Goal: Navigation & Orientation: Find specific page/section

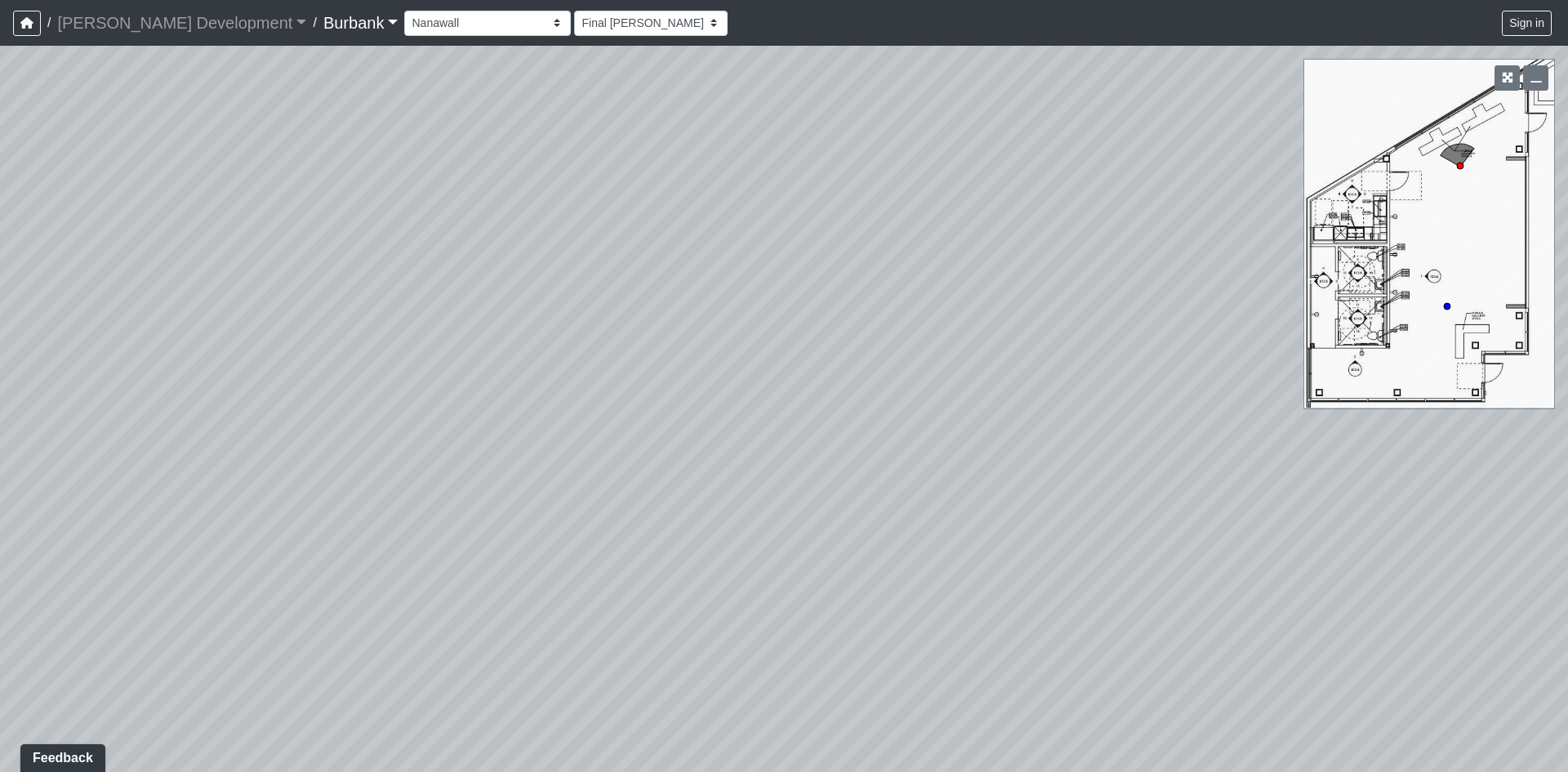
click at [405, 7] on div "Couch Counter Entry Pool Table Seating Cardio Entry Weights Archway Flatscreen …" at bounding box center [980, 23] width 1150 height 31
click at [405, 20] on select "Couch Counter Entry Pool Table Seating Cardio Entry Weights Archway Flatscreen …" at bounding box center [488, 24] width 167 height 26
click at [405, 11] on select "Couch Counter Entry Pool Table Seating Cardio Entry Weights Archway Flatscreen …" at bounding box center [488, 24] width 167 height 26
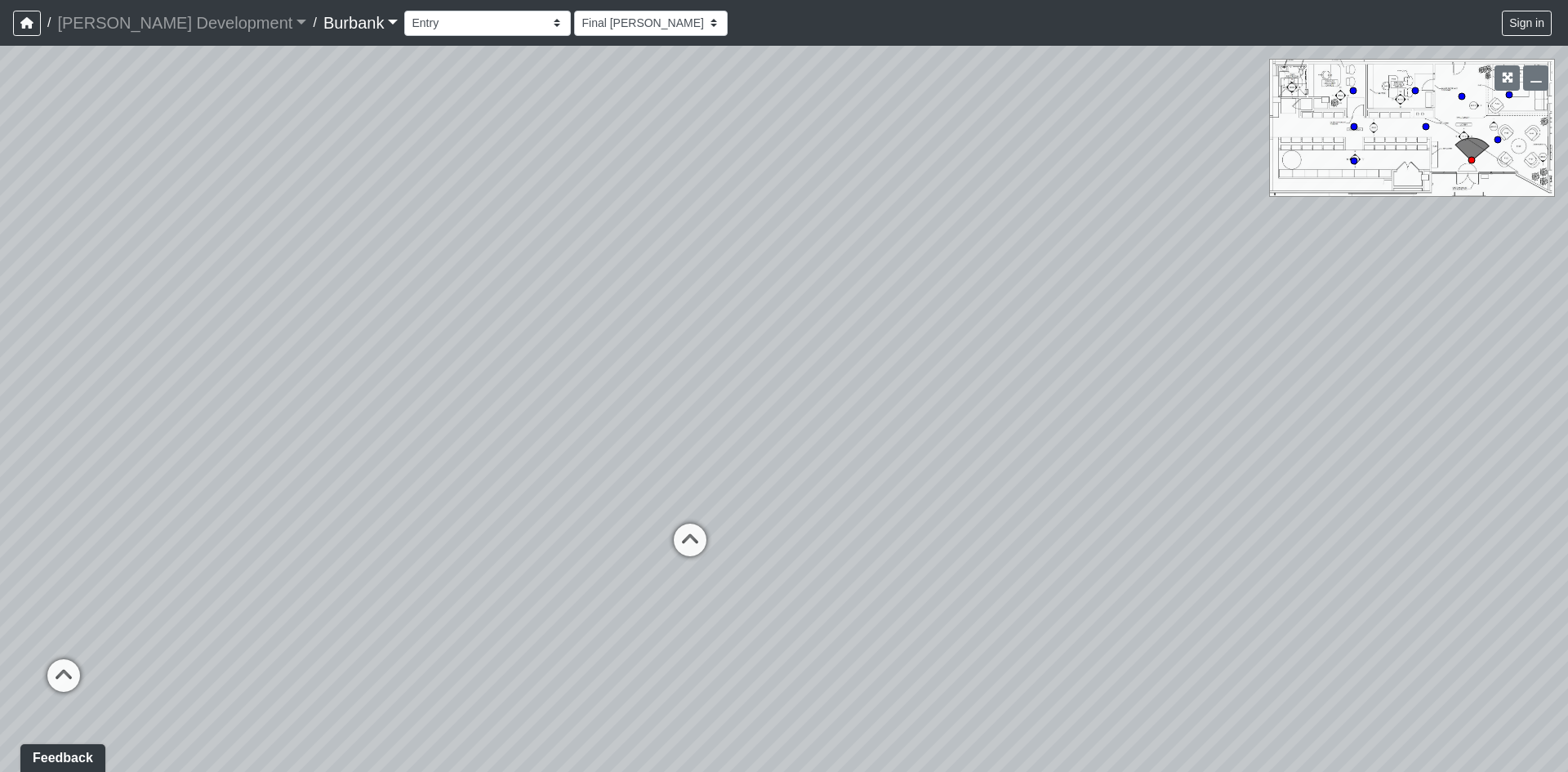
click at [704, 579] on div "Loading... B1 - Gallery Link (L4) - Bench Loading... B1 - Gallery Link (L4) - P…" at bounding box center [784, 409] width 1568 height 726
click at [692, 547] on icon at bounding box center [691, 549] width 49 height 49
drag, startPoint x: 1124, startPoint y: 469, endPoint x: 157, endPoint y: 457, distance: 967.1
click at [269, 462] on div "Loading... B1 - Gallery Link (L4) - Bench Loading... B1 - Gallery Link (L4) - P…" at bounding box center [784, 409] width 1568 height 726
drag, startPoint x: 518, startPoint y: 445, endPoint x: 992, endPoint y: 484, distance: 475.6
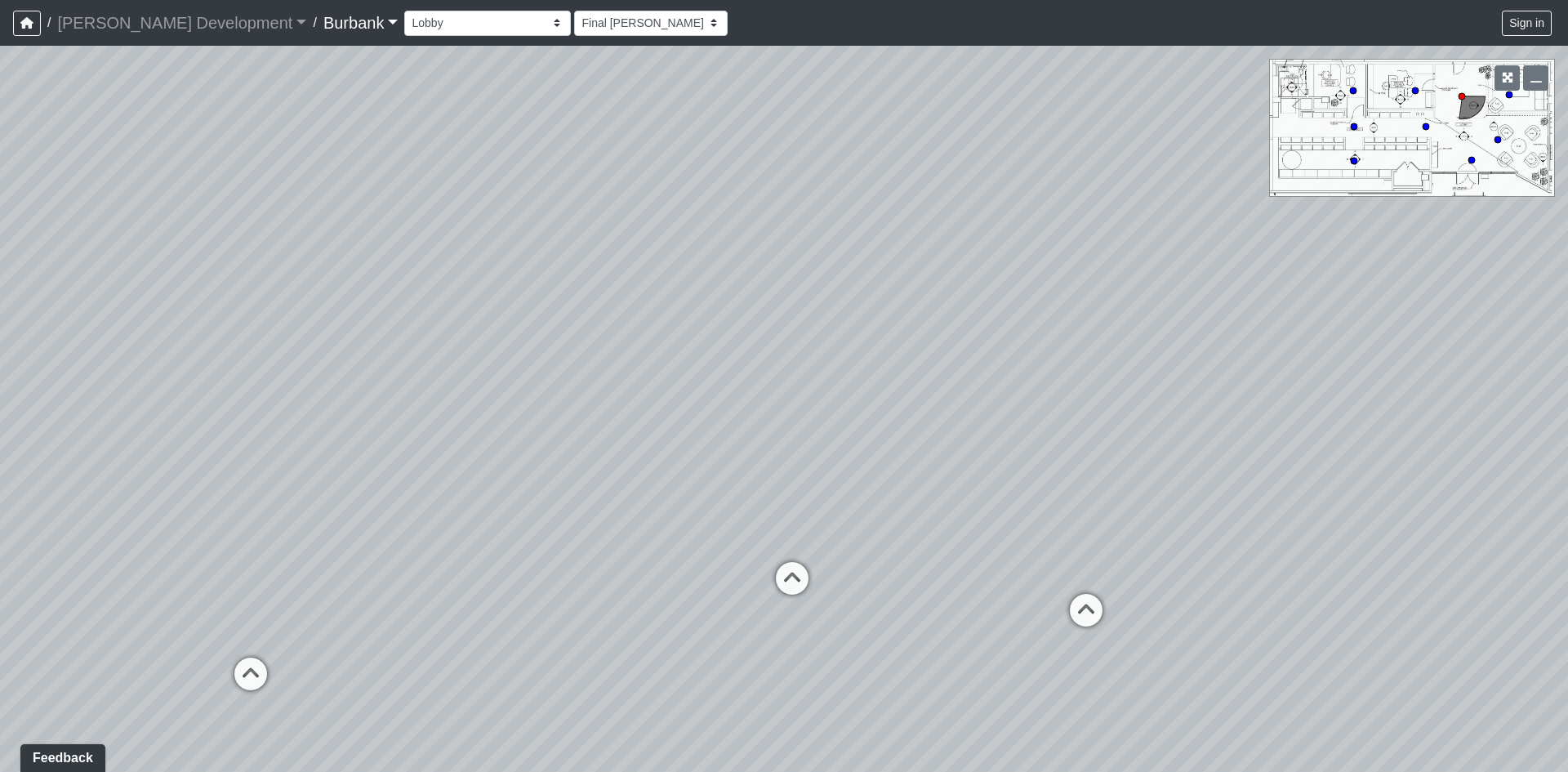
click at [992, 484] on div "Loading... B1 - Gallery Link (L4) - Bench Loading... B1 - Gallery Link (L4) - P…" at bounding box center [784, 409] width 1568 height 726
drag, startPoint x: 739, startPoint y: 477, endPoint x: 625, endPoint y: 221, distance: 280.2
click at [625, 221] on div "Loading... B1 - Gallery Link (L4) - Bench Loading... B1 - Gallery Link (L4) - P…" at bounding box center [784, 409] width 1568 height 726
drag, startPoint x: 916, startPoint y: 411, endPoint x: 1184, endPoint y: 347, distance: 275.5
click at [1184, 347] on div "Loading... B1 - Gallery Link (L4) - Bench Loading... B1 - Gallery Link (L4) - P…" at bounding box center [784, 409] width 1568 height 726
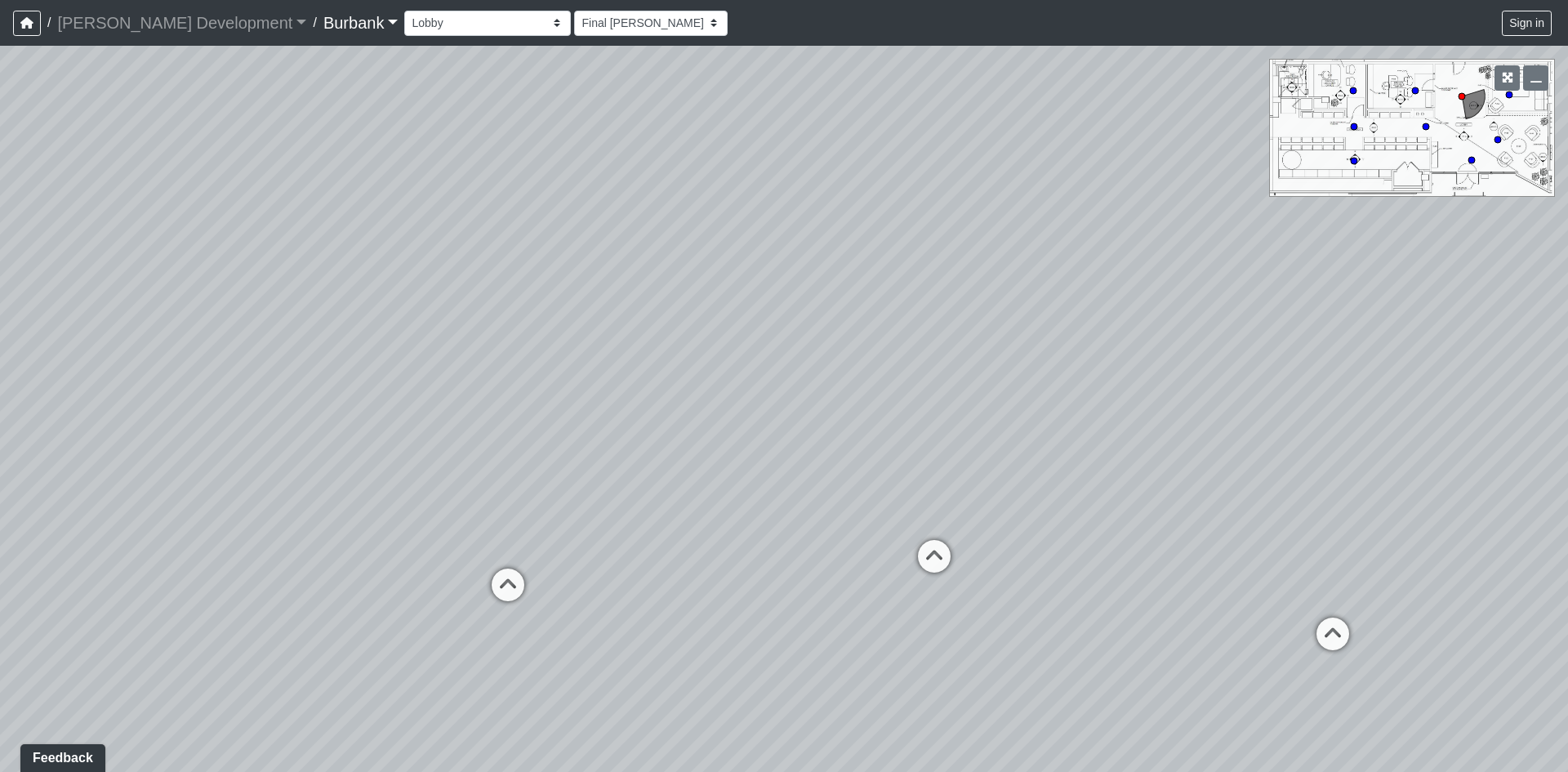
drag, startPoint x: 788, startPoint y: 401, endPoint x: 870, endPoint y: 663, distance: 274.5
click at [870, 663] on div "Loading... B1 - Gallery Link (L4) - Bench Loading... B1 - Gallery Link (L4) - P…" at bounding box center [784, 409] width 1568 height 726
drag, startPoint x: 586, startPoint y: 156, endPoint x: 627, endPoint y: 148, distance: 41.8
click at [627, 148] on div "Loading... B1 - Gallery Link (L4) - Bench Loading... B1 - Gallery Link (L4) - P…" at bounding box center [784, 409] width 1568 height 726
drag, startPoint x: 736, startPoint y: 550, endPoint x: 685, endPoint y: 168, distance: 385.4
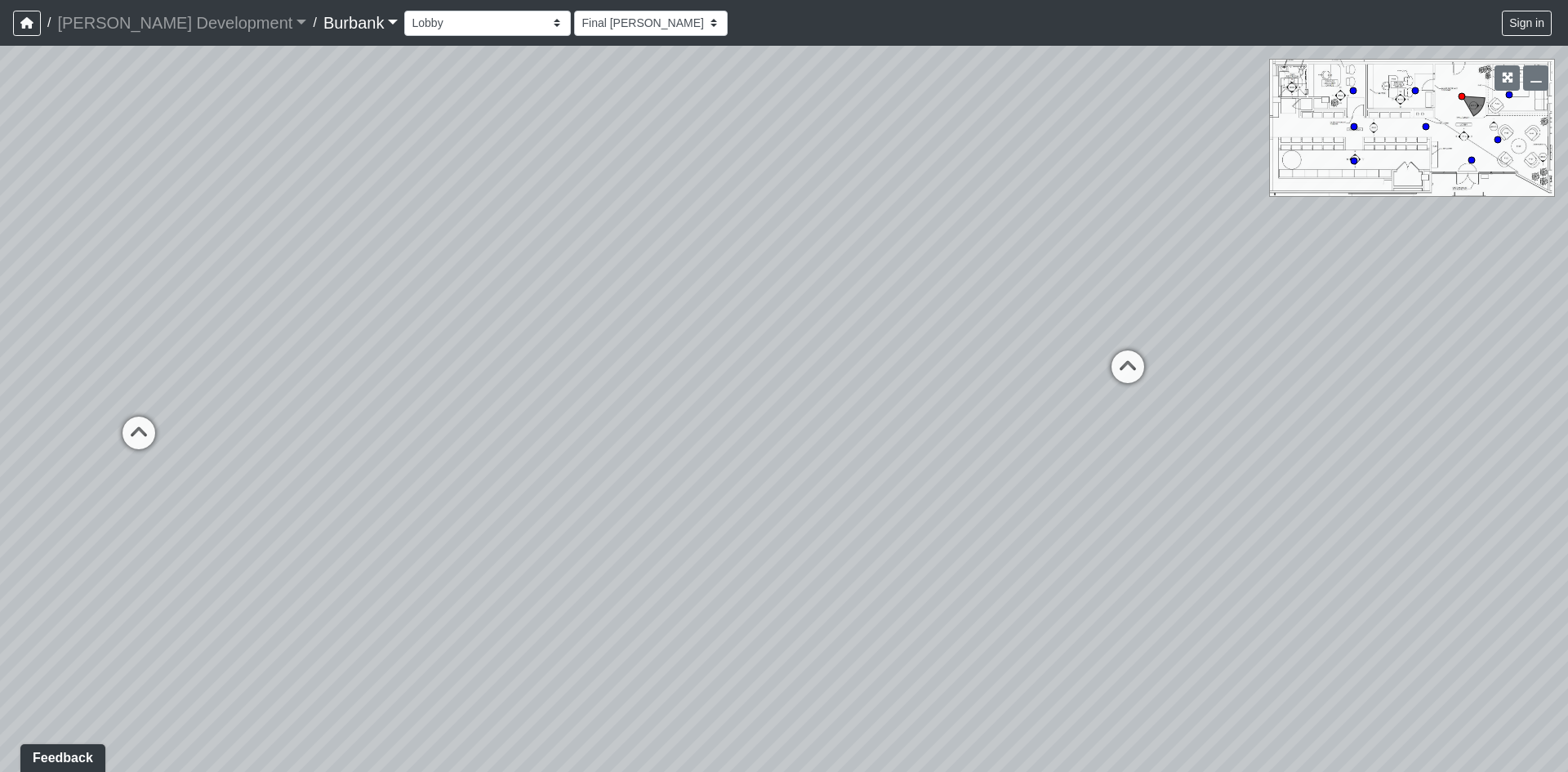
click at [685, 168] on div "Loading... B1 - Gallery Link (L4) - Bench Loading... B1 - Gallery Link (L4) - P…" at bounding box center [784, 409] width 1568 height 726
drag, startPoint x: 467, startPoint y: 555, endPoint x: 742, endPoint y: 680, distance: 302.1
click at [742, 680] on div "Loading... B1 - Gallery Link (L4) - Bench Loading... B1 - Gallery Link (L4) - P…" at bounding box center [784, 409] width 1568 height 726
drag, startPoint x: 856, startPoint y: 405, endPoint x: 762, endPoint y: 535, distance: 160.4
click at [762, 535] on div "Loading... B1 - Gallery Link (L4) - Bench Loading... B1 - Gallery Link (L4) - P…" at bounding box center [784, 409] width 1568 height 726
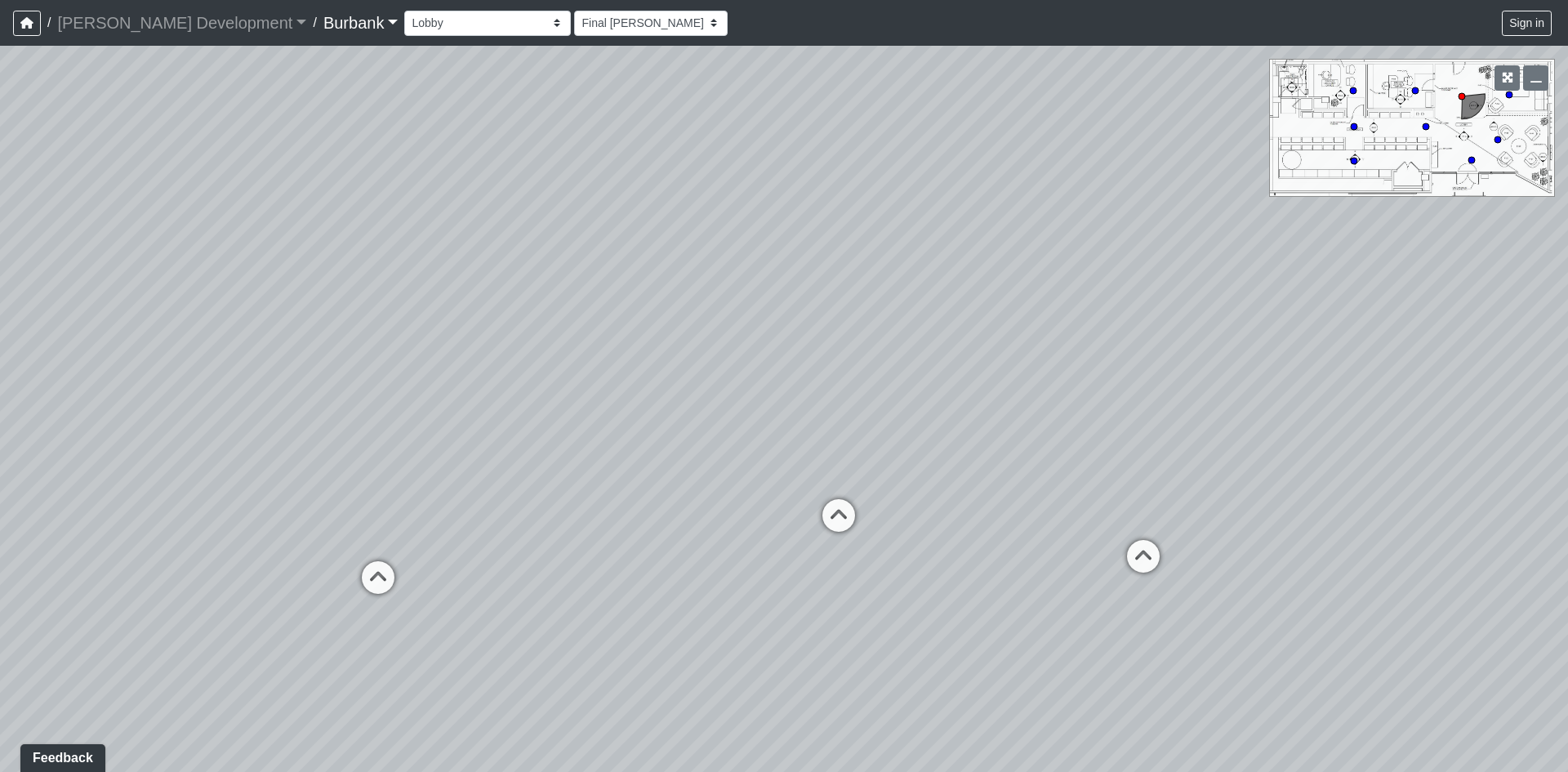
drag, startPoint x: 842, startPoint y: 476, endPoint x: 692, endPoint y: 456, distance: 151.3
click at [699, 454] on div "Loading... B1 - Gallery Link (L4) - Bench Loading... B1 - Gallery Link (L4) - P…" at bounding box center [784, 409] width 1568 height 726
drag, startPoint x: 528, startPoint y: 512, endPoint x: 772, endPoint y: 502, distance: 244.2
click at [772, 502] on div "Loading... B1 - Gallery Link (L4) - Bench Loading... B1 - Gallery Link (L4) - P…" at bounding box center [784, 409] width 1568 height 726
drag, startPoint x: 661, startPoint y: 93, endPoint x: 667, endPoint y: 112, distance: 19.9
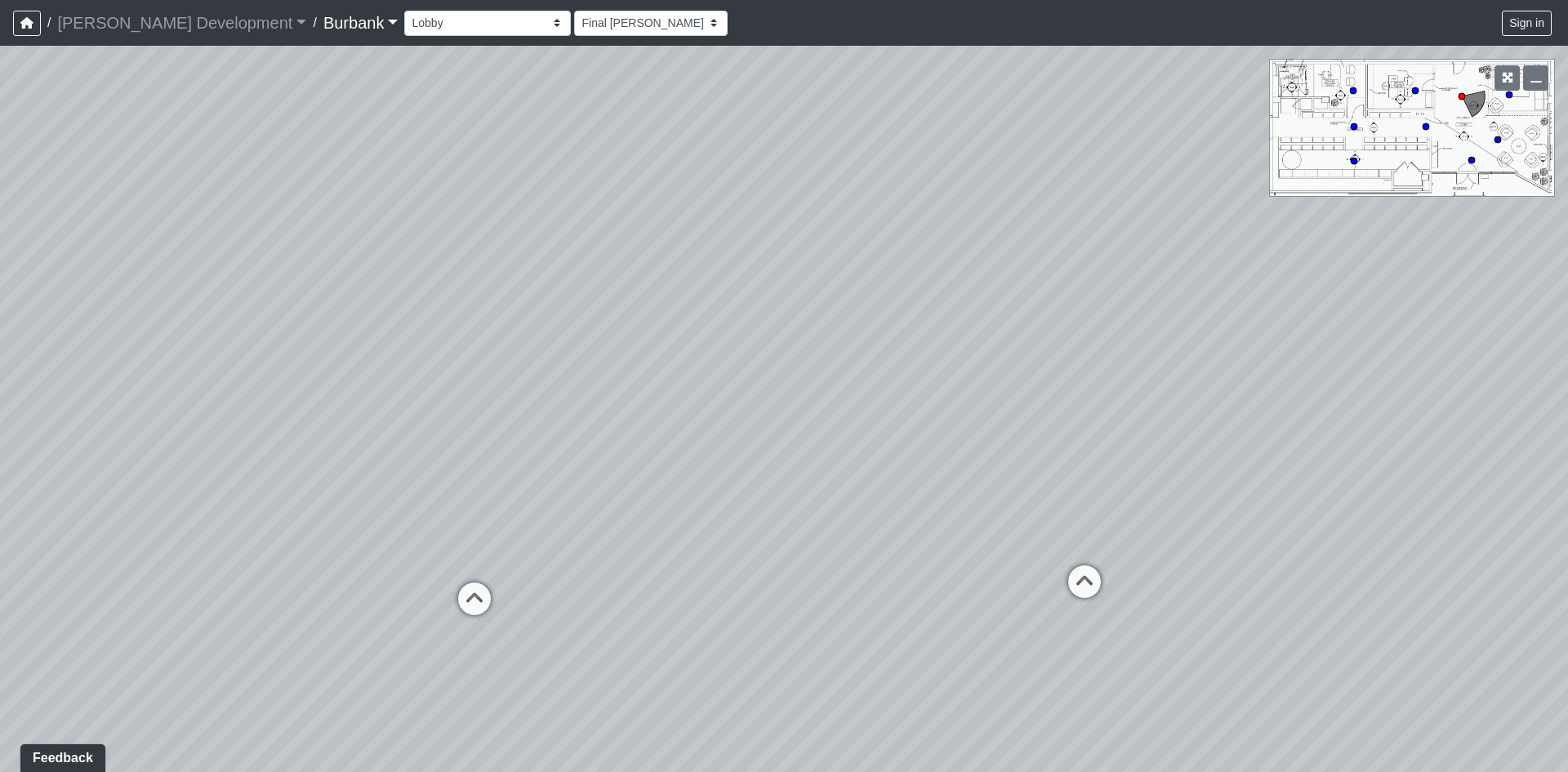
click at [667, 112] on div "Loading... B1 - Gallery Link (L4) - Bench Loading... B1 - Gallery Link (L4) - P…" at bounding box center [784, 409] width 1568 height 726
drag, startPoint x: 650, startPoint y: 125, endPoint x: 650, endPoint y: 287, distance: 162.0
click at [650, 287] on div "Loading... B1 - Gallery Link (L4) - Bench Loading... B1 - Gallery Link (L4) - P…" at bounding box center [784, 409] width 1568 height 726
drag, startPoint x: 902, startPoint y: 312, endPoint x: 859, endPoint y: 192, distance: 127.5
click at [859, 192] on div "Loading... B1 - Gallery Link (L4) - Bench Loading... B1 - Gallery Link (L4) - P…" at bounding box center [784, 409] width 1568 height 726
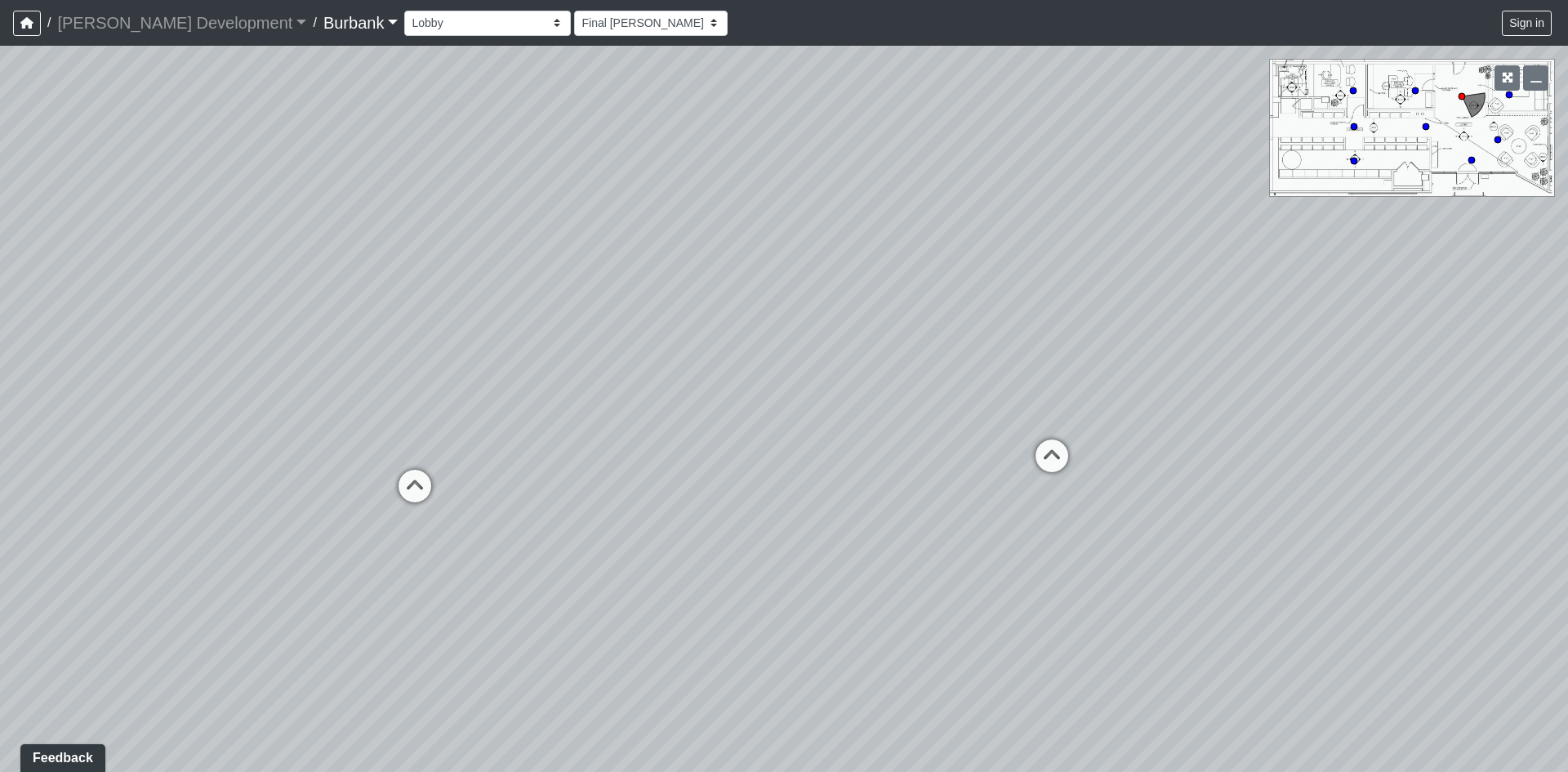
drag, startPoint x: 955, startPoint y: 538, endPoint x: 936, endPoint y: 332, distance: 206.9
click at [936, 332] on div "Loading... B1 - Gallery Link (L4) - Bench Loading... B1 - Gallery Link (L4) - P…" at bounding box center [784, 409] width 1568 height 726
drag, startPoint x: 768, startPoint y: 583, endPoint x: 1193, endPoint y: 807, distance: 480.4
click at [1193, 744] on html "/ [PERSON_NAME] Development [PERSON_NAME] Development Loading... / Burbank Burb…" at bounding box center [784, 386] width 1568 height 772
drag, startPoint x: 841, startPoint y: 305, endPoint x: 710, endPoint y: 276, distance: 134.2
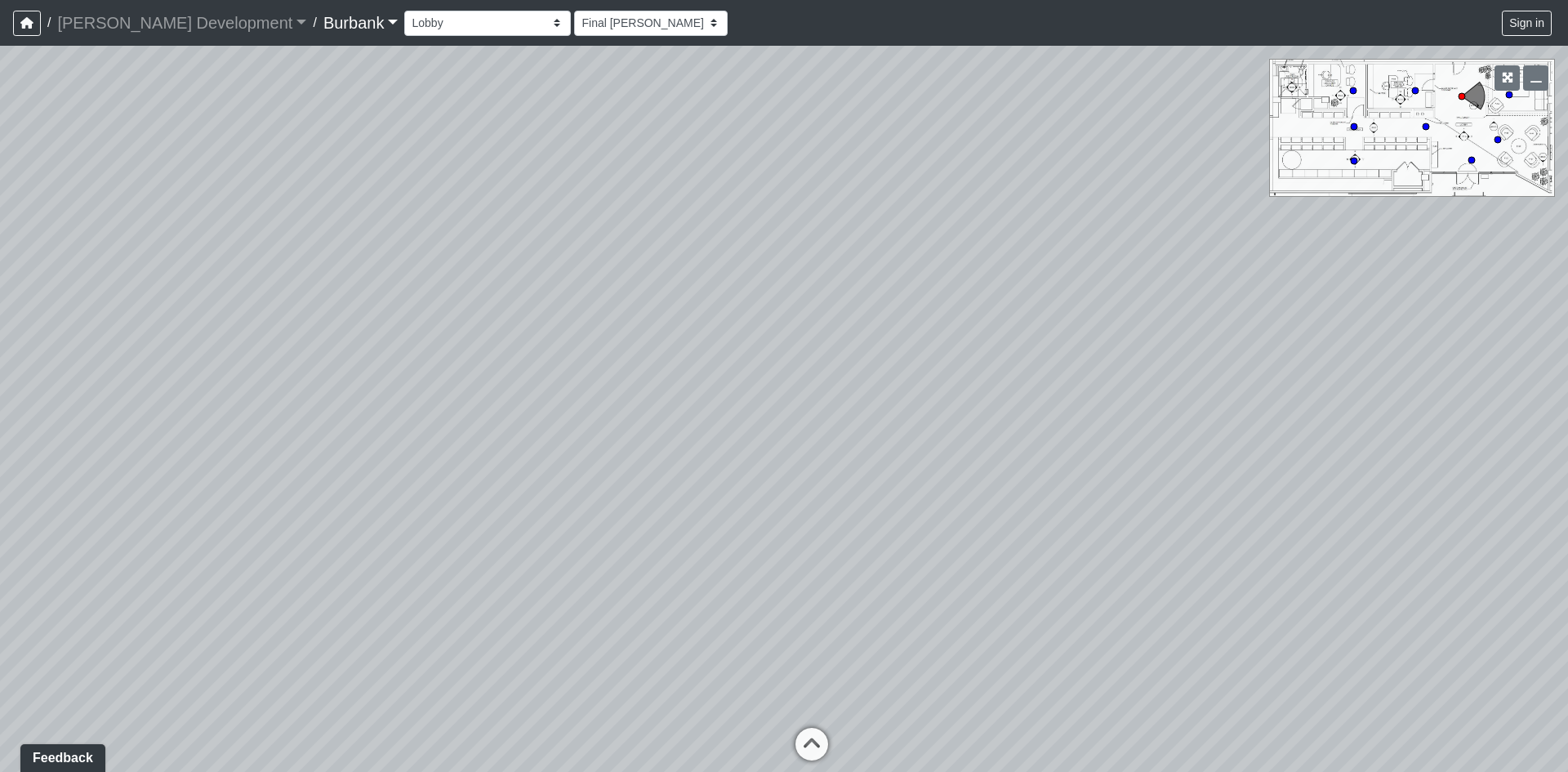
click at [684, 270] on div "Loading... B1 - Gallery Link (L4) - Bench Loading... B1 - Gallery Link (L4) - P…" at bounding box center [784, 409] width 1568 height 726
drag, startPoint x: 1056, startPoint y: 530, endPoint x: 740, endPoint y: 498, distance: 317.6
click at [740, 498] on div "Loading... B1 - Gallery Link (L4) - Bench Loading... B1 - Gallery Link (L4) - P…" at bounding box center [784, 409] width 1568 height 726
drag, startPoint x: 1139, startPoint y: 521, endPoint x: 841, endPoint y: 400, distance: 321.6
click at [841, 400] on div "Loading... B1 - Gallery Link (L4) - Bench Loading... B1 - Gallery Link (L4) - P…" at bounding box center [784, 409] width 1568 height 726
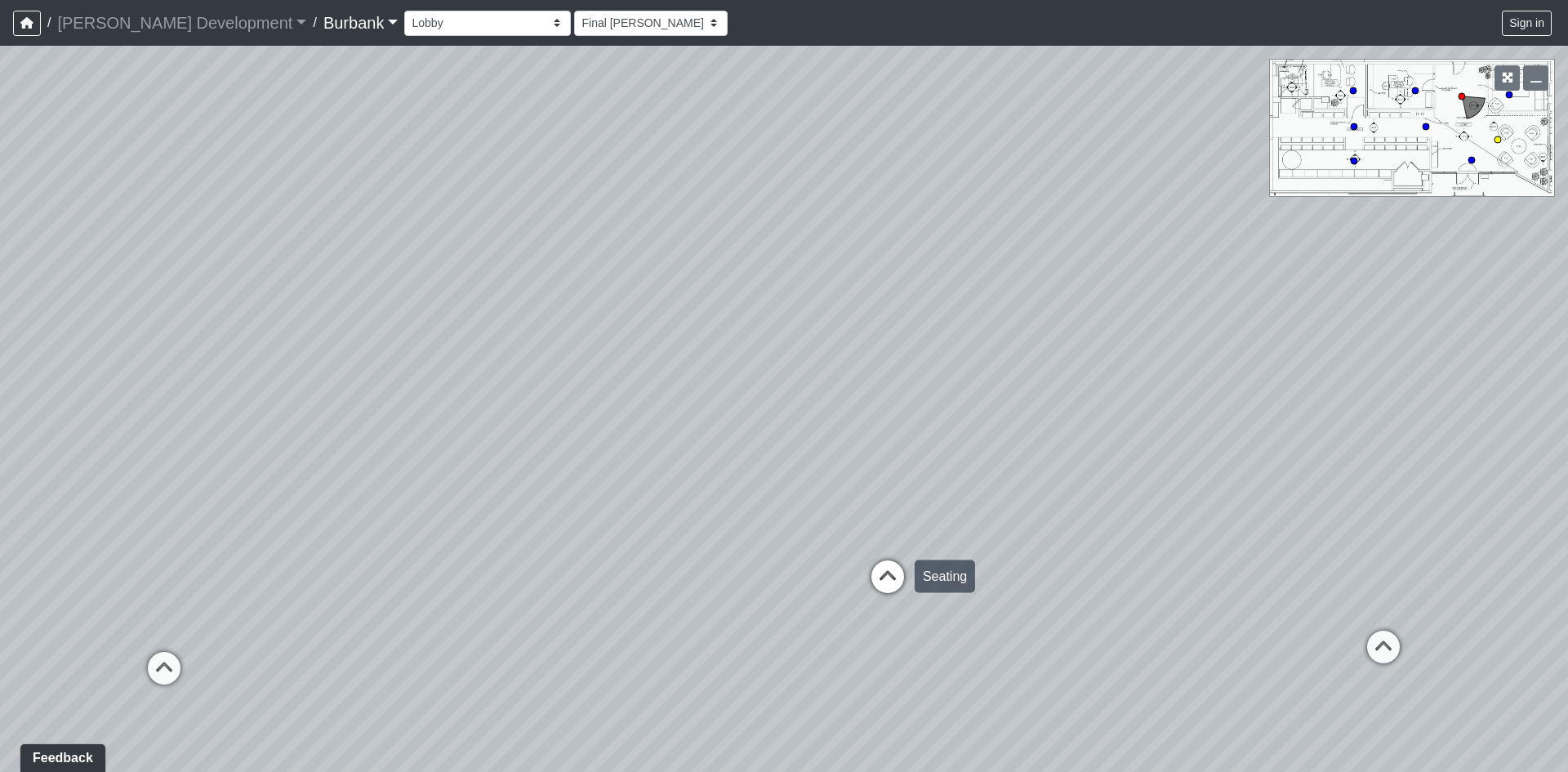
click at [878, 594] on icon at bounding box center [888, 584] width 49 height 49
select select "5dzTjGgSDR2HP8XZAk7RTE"
drag, startPoint x: 514, startPoint y: 463, endPoint x: 1092, endPoint y: 522, distance: 581.0
click at [1068, 520] on div "Loading... B1 - Gallery Link (L4) - Bench Loading... B1 - Gallery Link (L4) - P…" at bounding box center [784, 409] width 1568 height 726
click at [1297, 506] on div "Loading... B1 - Gallery Link (L4) - Bench Loading... B1 - Gallery Link (L4) - P…" at bounding box center [784, 409] width 1568 height 726
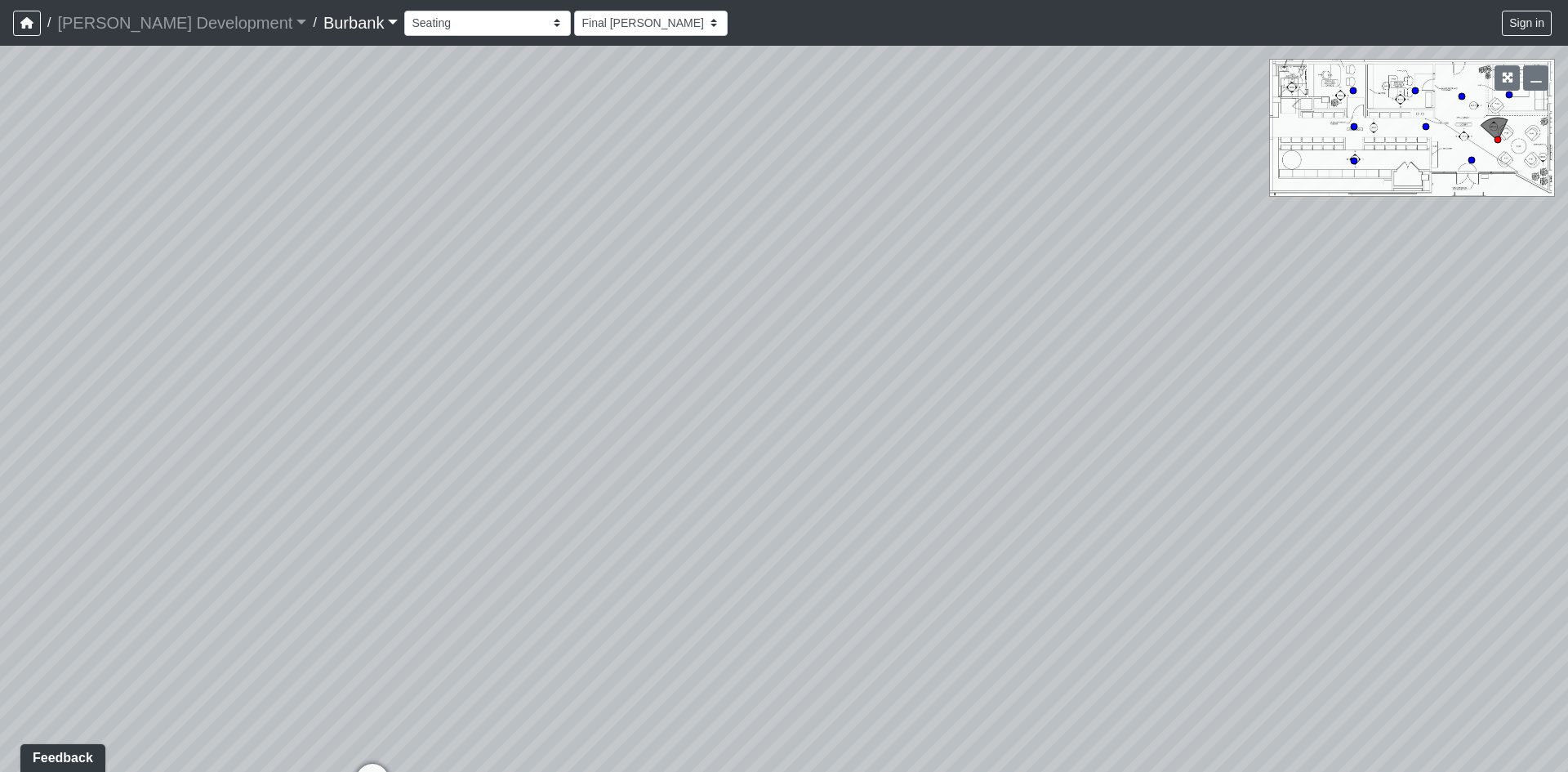
drag, startPoint x: 813, startPoint y: 510, endPoint x: 1310, endPoint y: 574, distance: 501.1
click at [1310, 574] on div "Loading... B1 - Gallery Link (L4) - Bench Loading... B1 - Gallery Link (L4) - P…" at bounding box center [784, 409] width 1568 height 726
drag, startPoint x: 675, startPoint y: 172, endPoint x: 705, endPoint y: 268, distance: 100.6
click at [705, 268] on div "Loading... B1 - Gallery Link (L4) - Bench Loading... B1 - Gallery Link (L4) - P…" at bounding box center [784, 409] width 1568 height 726
drag, startPoint x: 673, startPoint y: 232, endPoint x: 606, endPoint y: 186, distance: 81.3
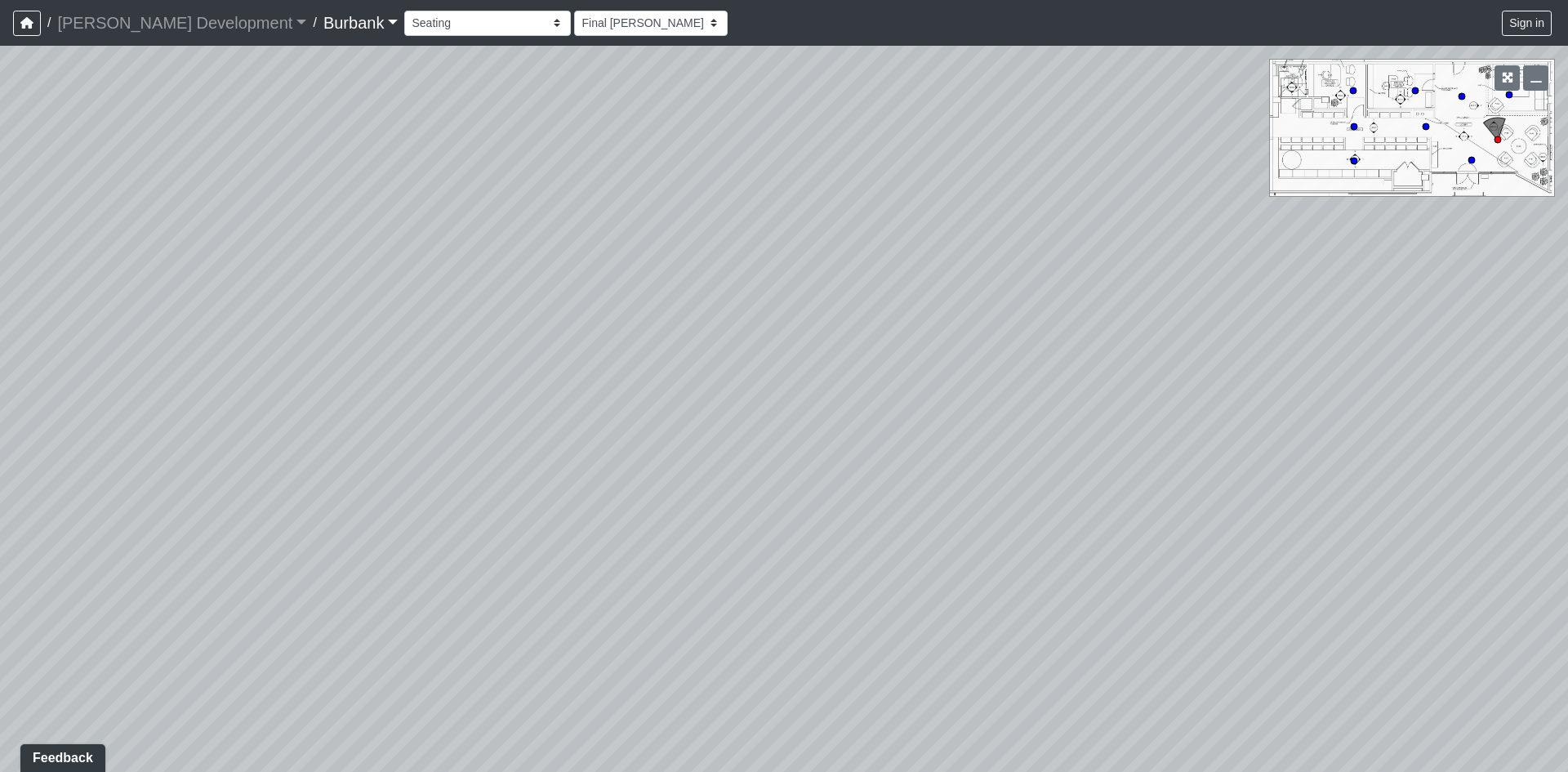
click at [606, 186] on div "Loading... B1 - Gallery Link (L4) - Bench Loading... B1 - Gallery Link (L4) - P…" at bounding box center [784, 409] width 1568 height 726
drag, startPoint x: 824, startPoint y: 244, endPoint x: 569, endPoint y: -32, distance: 375.8
click at [569, 0] on html "/ [PERSON_NAME] Development [PERSON_NAME] Development Loading... / Burbank Burb…" at bounding box center [784, 386] width 1568 height 772
drag, startPoint x: 920, startPoint y: 412, endPoint x: 500, endPoint y: 4, distance: 585.5
click at [500, 4] on div "/ [PERSON_NAME] Development [PERSON_NAME] Development Loading... / Burbank Burb…" at bounding box center [784, 386] width 1568 height 772
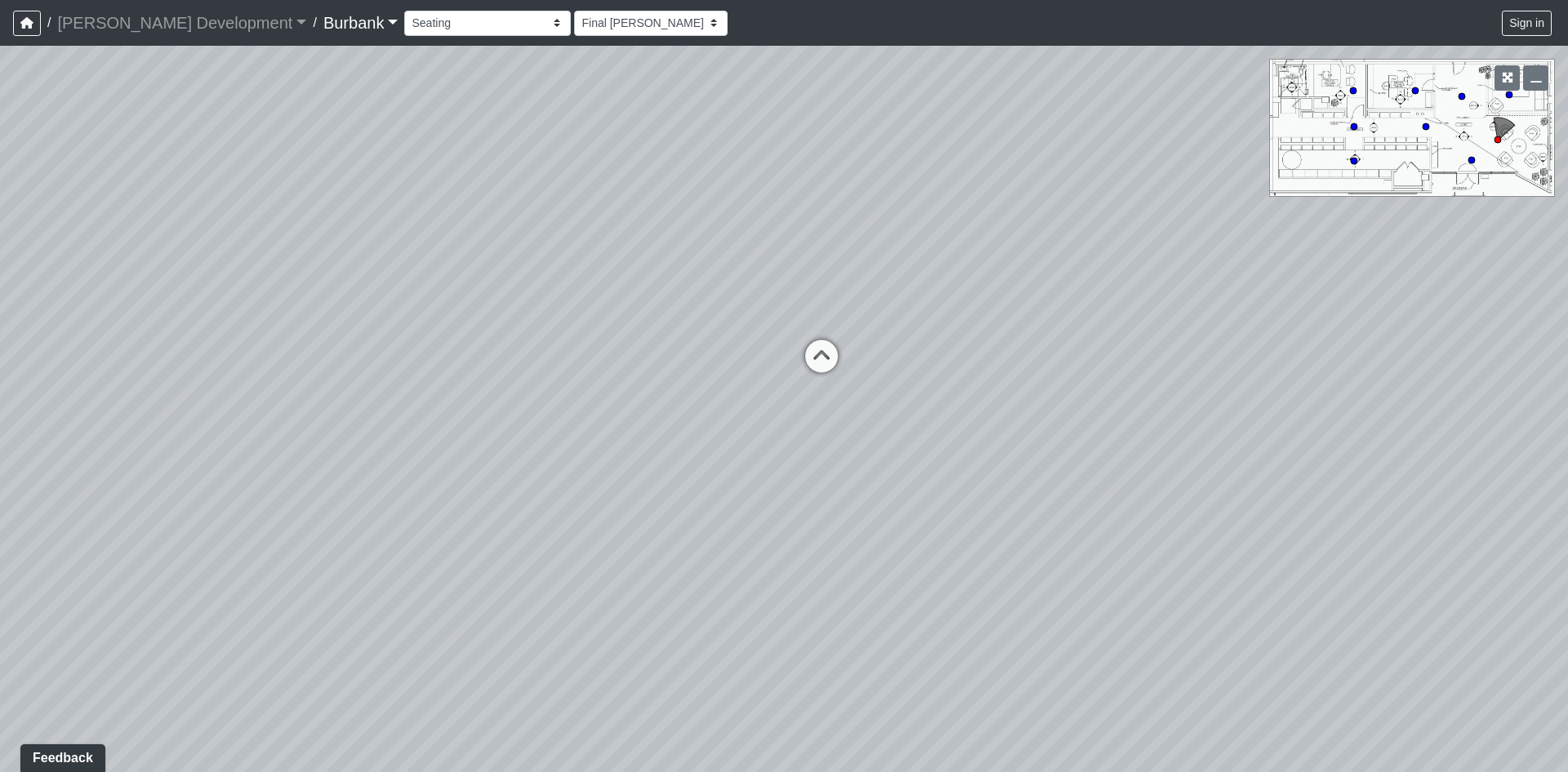
drag, startPoint x: 630, startPoint y: 511, endPoint x: 709, endPoint y: 509, distance: 79.0
click at [709, 509] on div "Loading... B1 - Gallery Link (L4) - Bench Loading... B1 - Gallery Link (L4) - P…" at bounding box center [784, 409] width 1568 height 726
drag, startPoint x: 675, startPoint y: 472, endPoint x: 1209, endPoint y: 556, distance: 540.6
click at [1180, 550] on div "Loading... B1 - Gallery Link (L4) - Bench Loading... B1 - Gallery Link (L4) - P…" at bounding box center [784, 409] width 1568 height 726
drag, startPoint x: 777, startPoint y: 361, endPoint x: 748, endPoint y: 401, distance: 49.4
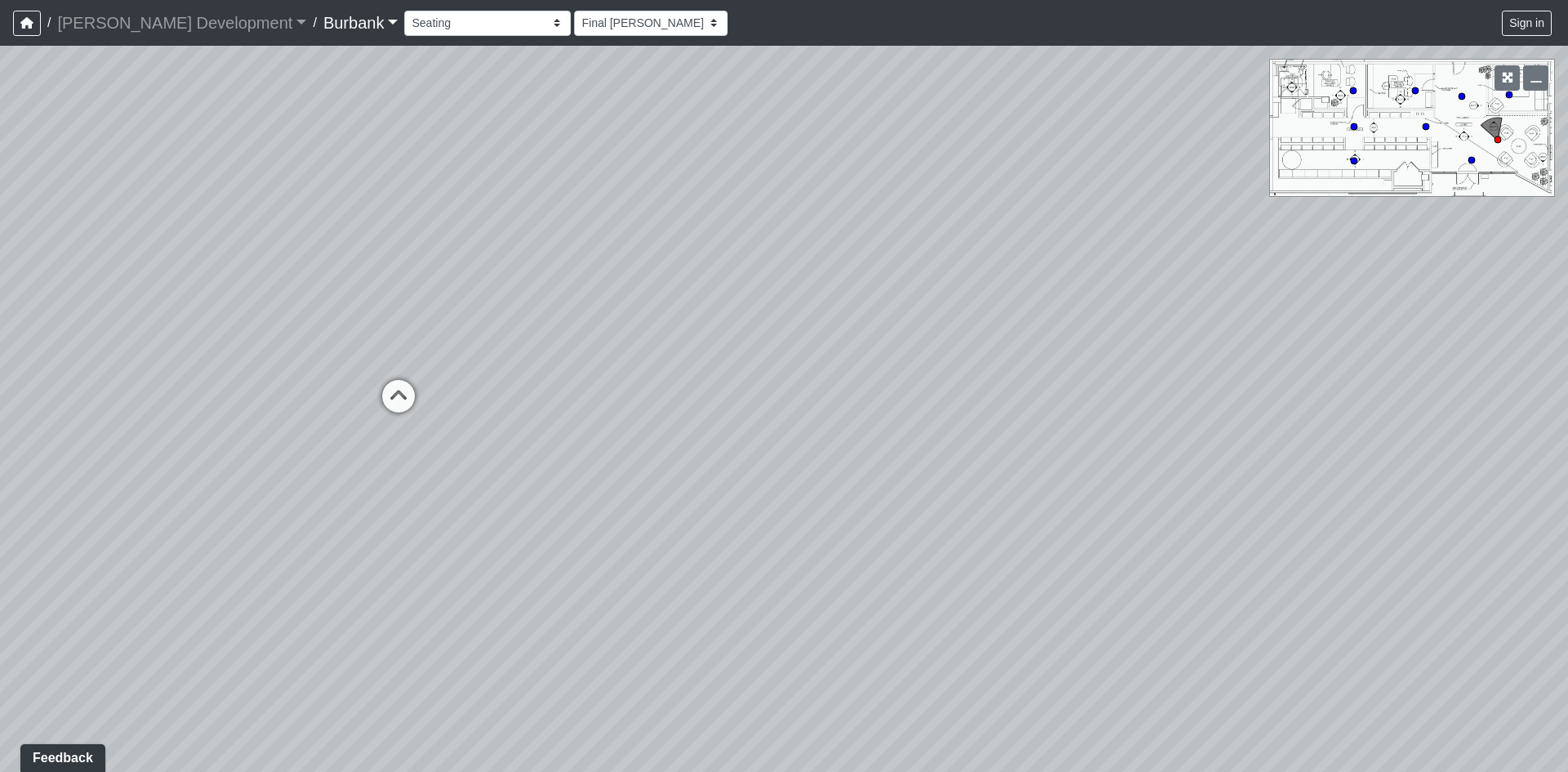
click at [748, 401] on div "Loading... B1 - Gallery Link (L4) - Bench Loading... B1 - Gallery Link (L4) - P…" at bounding box center [784, 409] width 1568 height 726
drag, startPoint x: 762, startPoint y: 352, endPoint x: 703, endPoint y: 431, distance: 98.6
click at [703, 431] on div "Loading... B1 - Gallery Link (L4) - Bench Loading... B1 - Gallery Link (L4) - P…" at bounding box center [784, 409] width 1568 height 726
drag, startPoint x: 742, startPoint y: 392, endPoint x: 541, endPoint y: 477, distance: 218.2
click at [541, 477] on div "Loading... B1 - Gallery Link (L4) - Bench Loading... B1 - Gallery Link (L4) - P…" at bounding box center [784, 409] width 1568 height 726
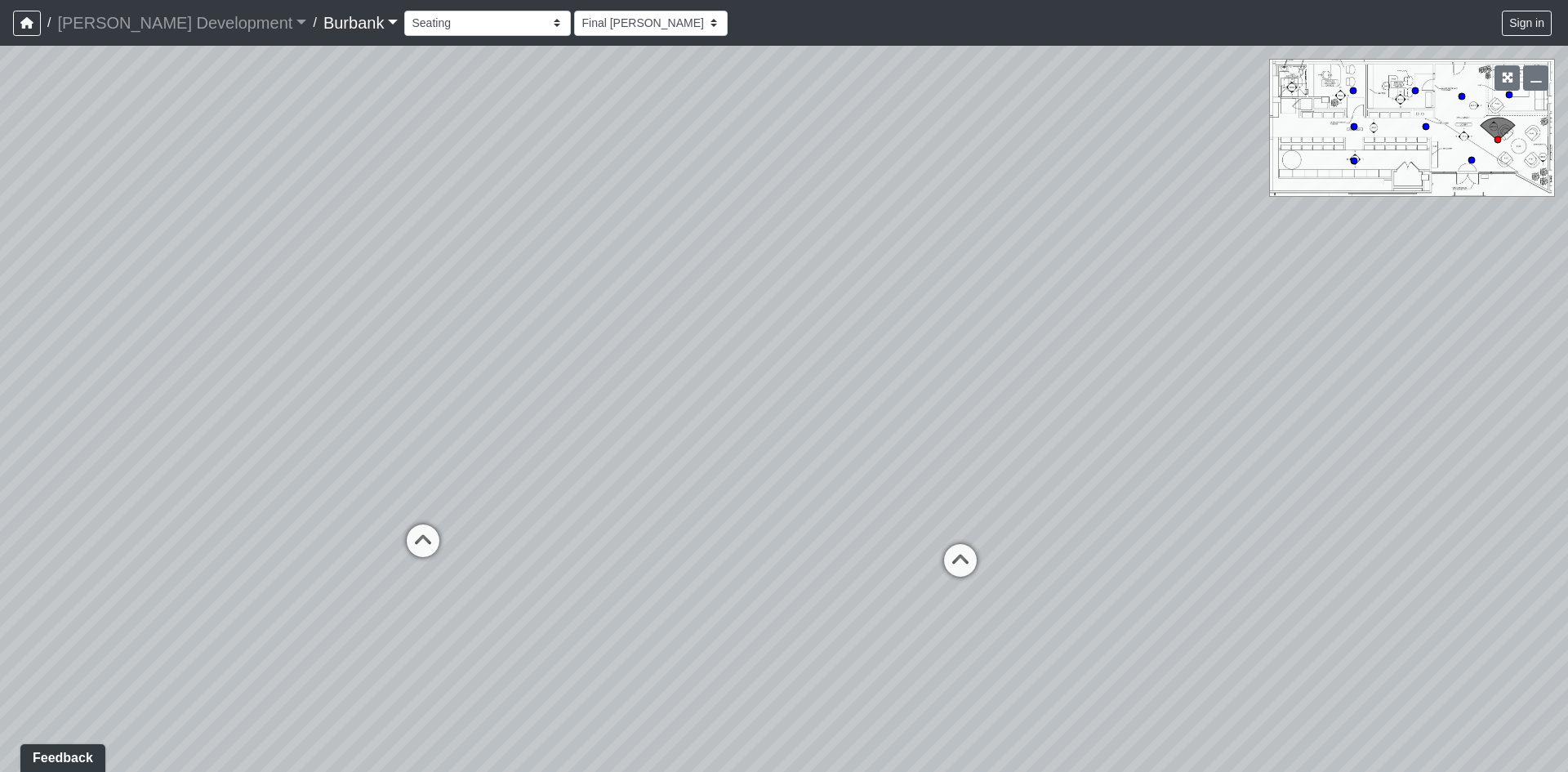
drag, startPoint x: 646, startPoint y: 428, endPoint x: 657, endPoint y: 428, distance: 11.0
click at [657, 428] on div "Loading... B1 - Gallery Link (L4) - Bench Loading... B1 - Gallery Link (L4) - P…" at bounding box center [784, 409] width 1568 height 726
drag, startPoint x: 596, startPoint y: 225, endPoint x: 516, endPoint y: 230, distance: 80.2
click at [516, 230] on div "Loading... B1 - Gallery Link (L4) - Bench Loading... B1 - Gallery Link (L4) - P…" at bounding box center [784, 409] width 1568 height 726
